Goal: Task Accomplishment & Management: Use online tool/utility

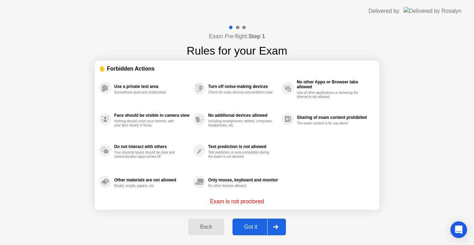
click at [256, 227] on div "Got it" at bounding box center [251, 226] width 33 height 6
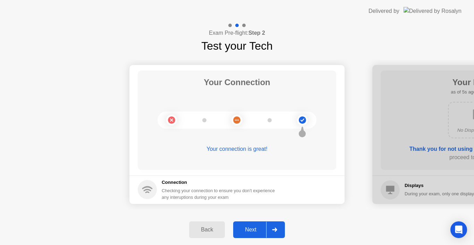
click at [281, 237] on div at bounding box center [274, 229] width 17 height 16
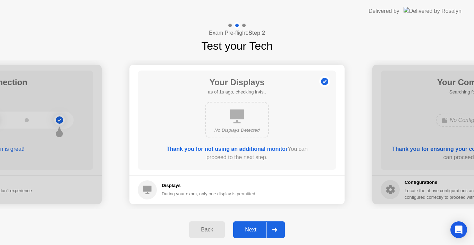
click at [279, 232] on div at bounding box center [274, 229] width 17 height 16
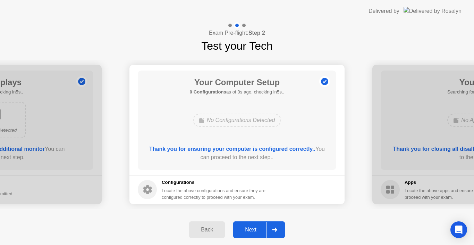
click at [278, 232] on div at bounding box center [274, 229] width 17 height 16
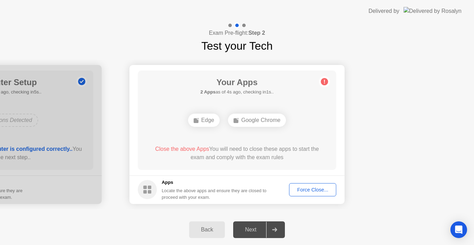
click at [304, 189] on div "Force Close..." at bounding box center [312, 190] width 42 height 6
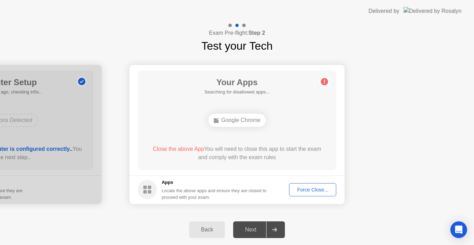
click at [268, 231] on div at bounding box center [274, 229] width 17 height 16
click at [306, 187] on div "Force Close..." at bounding box center [312, 190] width 42 height 6
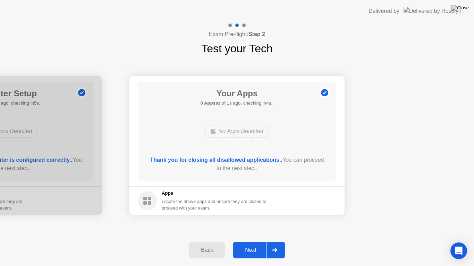
click at [248, 244] on div "Next" at bounding box center [250, 250] width 31 height 6
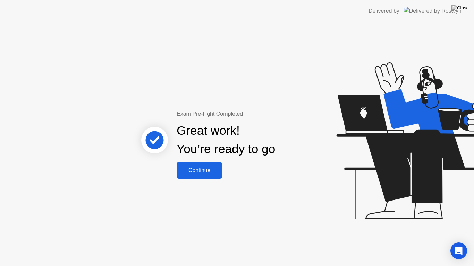
click at [220, 168] on div "Continue" at bounding box center [199, 171] width 41 height 6
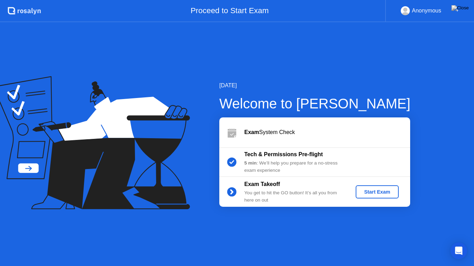
click at [371, 193] on div "Start Exam" at bounding box center [376, 192] width 37 height 6
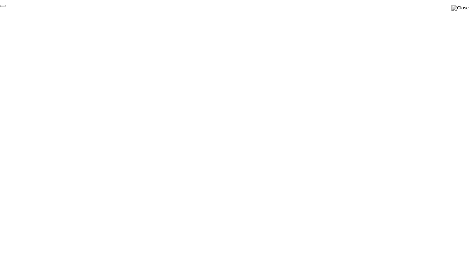
click div "End Proctoring Session"
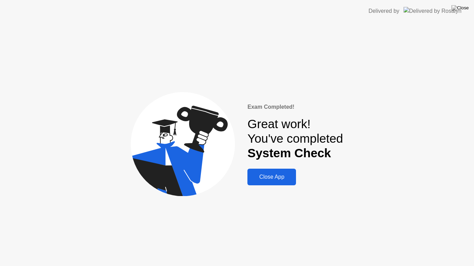
click at [270, 175] on div "Close App" at bounding box center [271, 177] width 44 height 6
